Goal: Find specific page/section: Find specific page/section

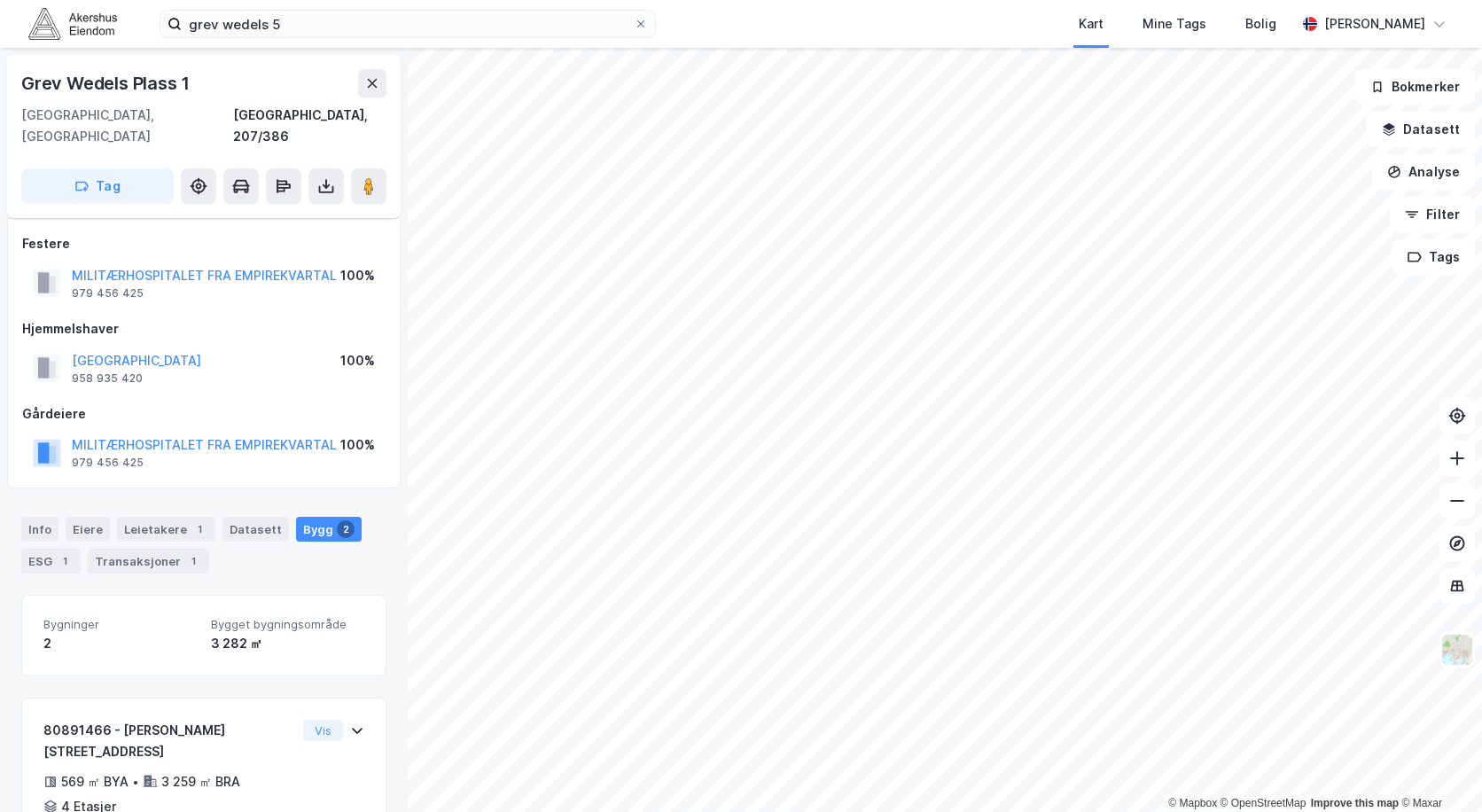
scroll to position [223, 0]
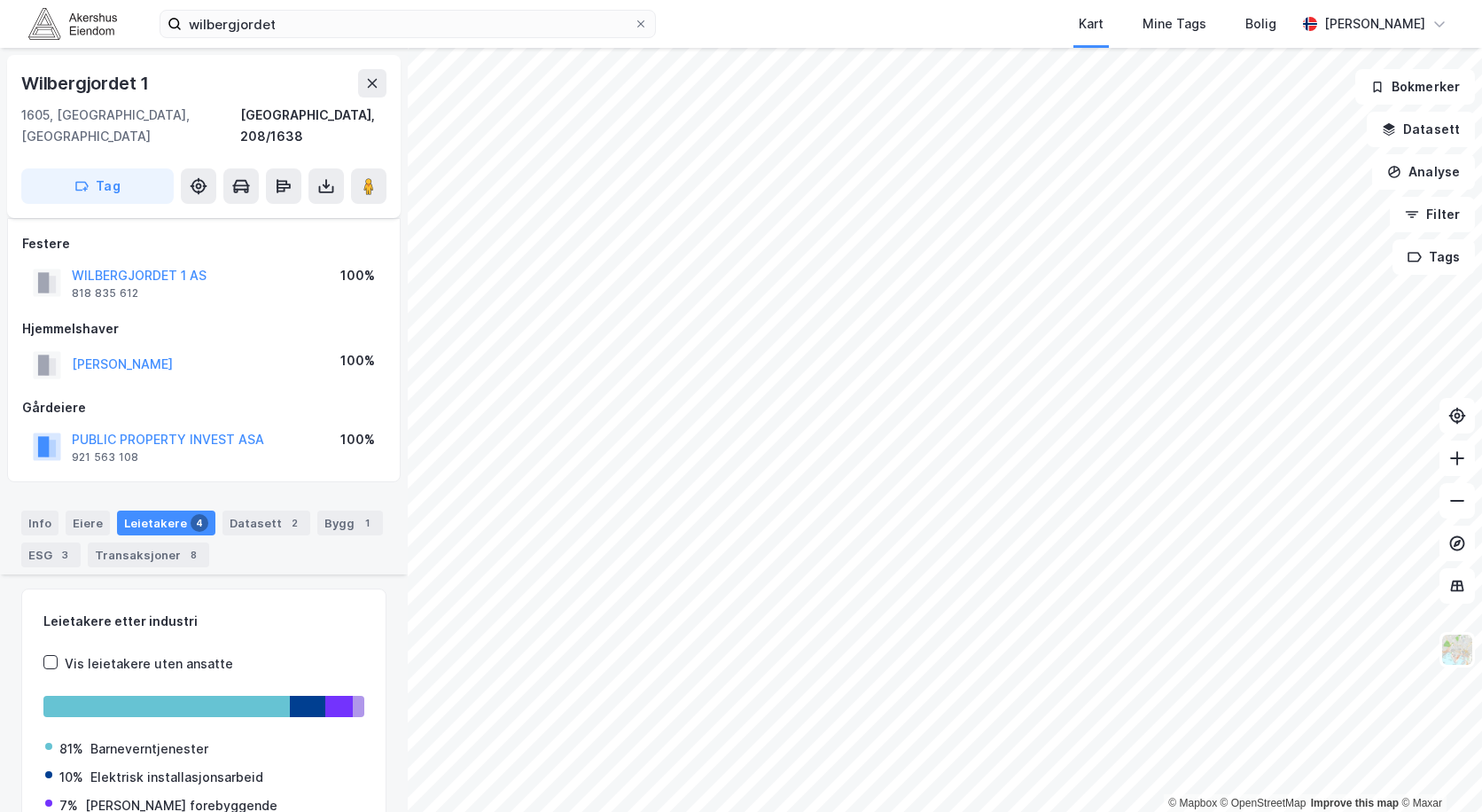
scroll to position [501, 0]
